Goal: Task Accomplishment & Management: Check status

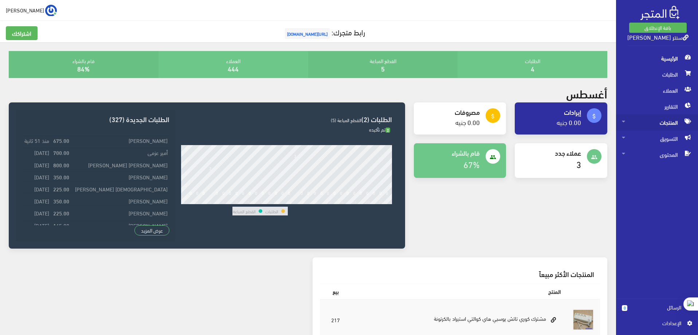
click at [668, 122] on span "المنتجات" at bounding box center [657, 122] width 70 height 16
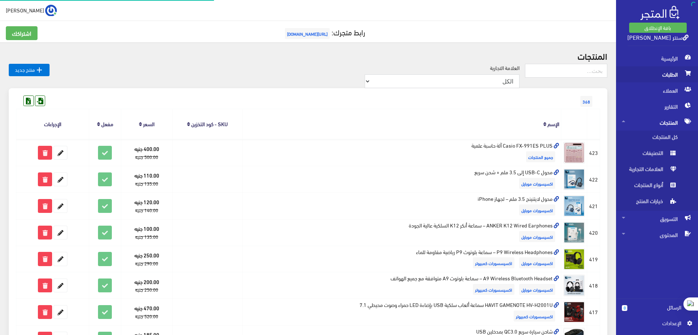
click at [669, 71] on span "الطلبات" at bounding box center [657, 74] width 70 height 16
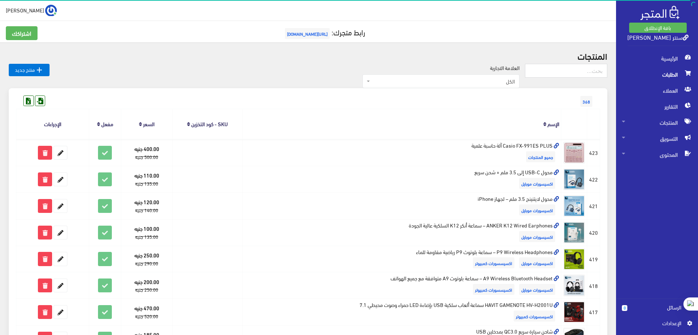
click at [669, 76] on span "الطلبات" at bounding box center [657, 74] width 70 height 16
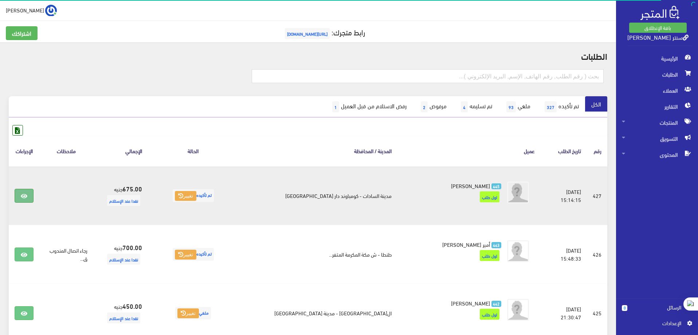
click at [31, 196] on link at bounding box center [24, 196] width 19 height 14
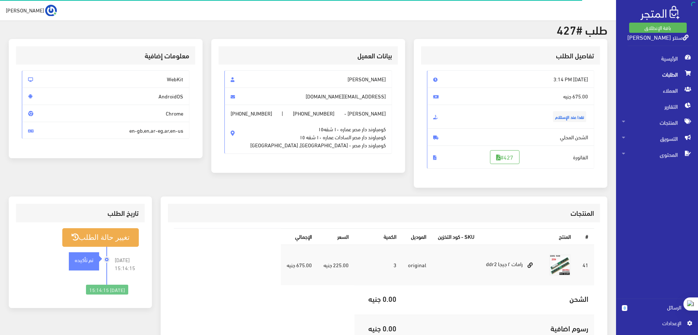
scroll to position [36, 0]
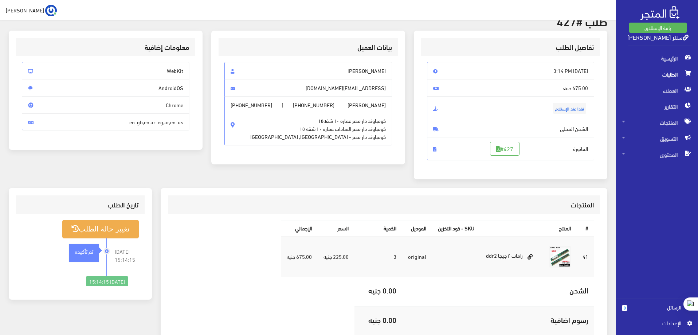
click at [248, 105] on span "[PHONE_NUMBER]" at bounding box center [252, 105] width 42 height 8
click at [326, 105] on span "[PHONE_NUMBER]" at bounding box center [314, 105] width 42 height 8
click at [246, 134] on span "[PERSON_NAME] - [PHONE_NUMBER] | [PHONE_NUMBER] كومباوند دار مصر عماره ١٠ شقه١٥…" at bounding box center [309, 120] width 168 height 49
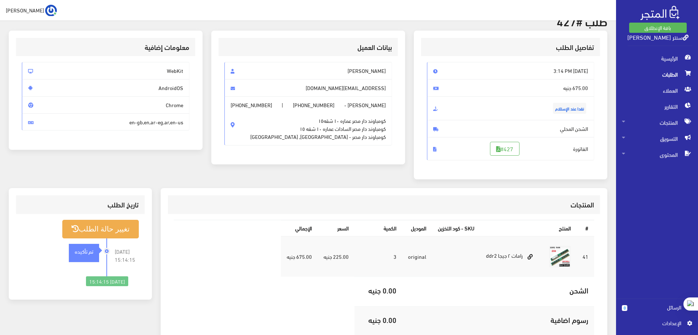
drag, startPoint x: 522, startPoint y: 257, endPoint x: 136, endPoint y: 253, distance: 386.1
click at [136, 253] on div "المنتجات # المنتج SKU - كود التخزين الموديل الكمية السعر اﻹجمالي 41 original 3 …" at bounding box center [308, 290] width 608 height 205
click at [303, 318] on table "# المنتج SKU - كود التخزين الموديل الكمية السعر اﻹجمالي 41 3" at bounding box center [384, 292] width 421 height 145
click at [327, 138] on span "كومباوند دار مصر عماره ١٠ شقه١٥ كومباوند دار مصر السادات عماره ١٠ شقه ١٥ [GEOGR…" at bounding box center [318, 125] width 136 height 32
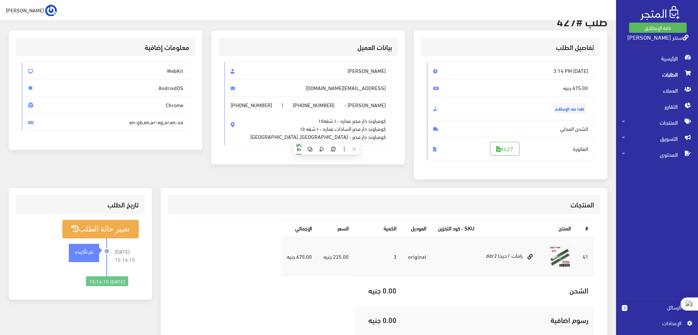
click at [327, 138] on span "كومباوند دار مصر عماره ١٠ شقه١٥ كومباوند دار مصر السادات عماره ١٠ شقه ١٥ [GEOGR…" at bounding box center [318, 125] width 136 height 32
click at [308, 176] on div "بيانات العميل [PERSON_NAME] [EMAIL_ADDRESS][DOMAIN_NAME] [PERSON_NAME] - [PHONE…" at bounding box center [308, 109] width 203 height 157
click at [349, 139] on span "كومباوند دار مصر عماره ١٠ شقه١٥ كومباوند دار مصر السادات عماره ١٠ شقه ١٥ [GEOGR…" at bounding box center [318, 125] width 136 height 32
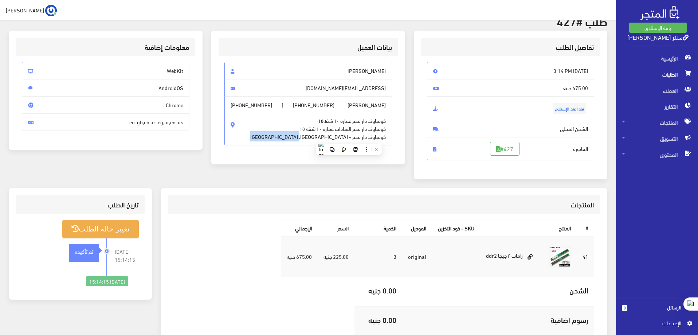
click at [367, 183] on div "بيانات العميل [PERSON_NAME] [EMAIL_ADDRESS][DOMAIN_NAME] [PERSON_NAME] - [PHONE…" at bounding box center [308, 109] width 203 height 157
